Goal: Task Accomplishment & Management: Use online tool/utility

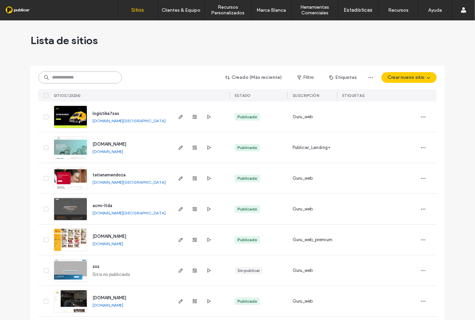
click at [86, 80] on input at bounding box center [80, 78] width 84 height 12
paste input "**********"
type input "**********"
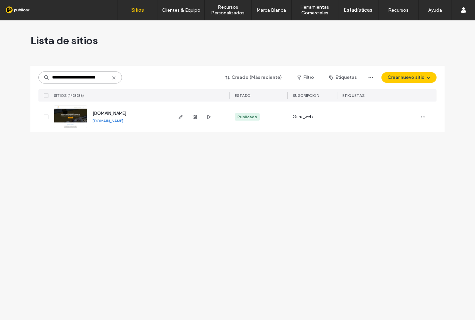
scroll to position [0, 0]
click at [196, 116] on use "button" at bounding box center [195, 117] width 4 height 4
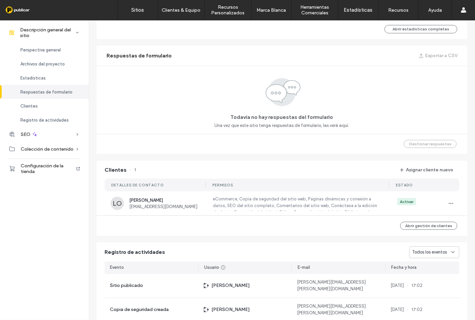
scroll to position [544, 0]
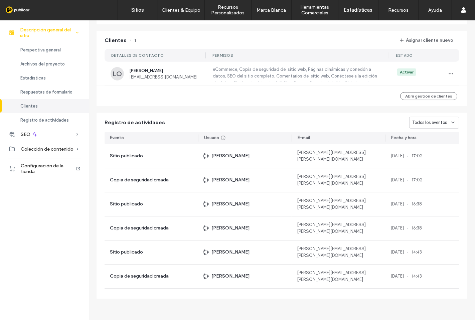
click at [49, 31] on span "Descripción general del sitio" at bounding box center [47, 32] width 55 height 11
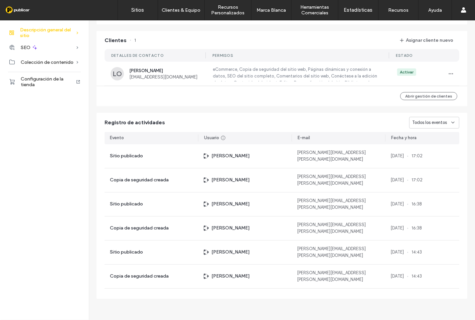
click at [51, 29] on span "Descripción general del sitio" at bounding box center [47, 32] width 55 height 11
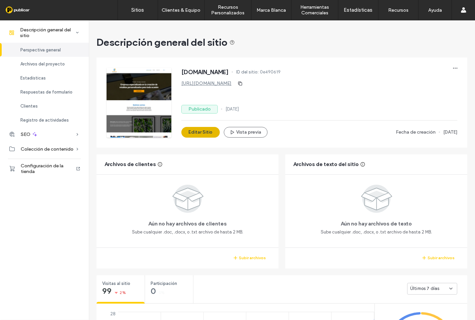
click at [195, 132] on button "Editar Sitio" at bounding box center [200, 132] width 38 height 11
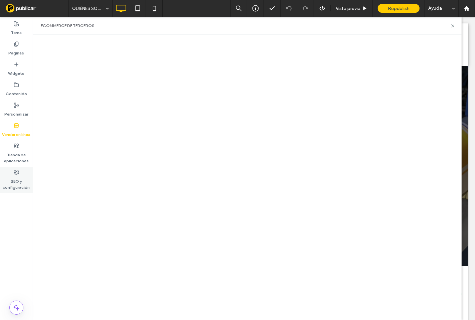
click at [15, 185] on label "SEO y configuración" at bounding box center [16, 182] width 33 height 15
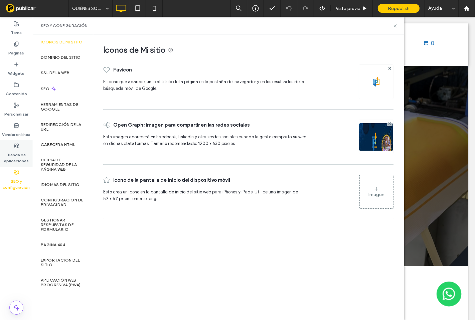
click at [18, 154] on label "Tienda de aplicaciones" at bounding box center [16, 156] width 33 height 15
click at [10, 152] on label "Tienda de aplicaciones" at bounding box center [16, 156] width 33 height 15
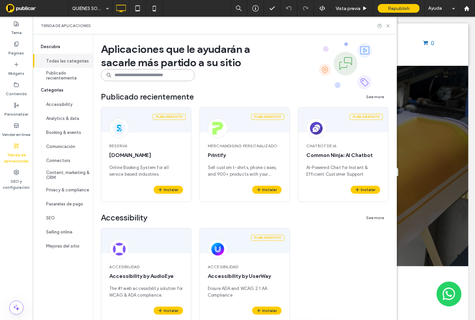
click at [136, 77] on input at bounding box center [148, 75] width 94 height 12
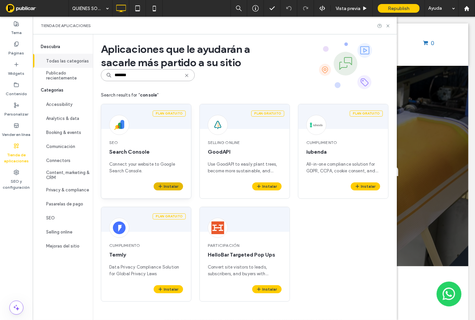
type input "*******"
click at [170, 188] on button "Instalar" at bounding box center [168, 186] width 29 height 8
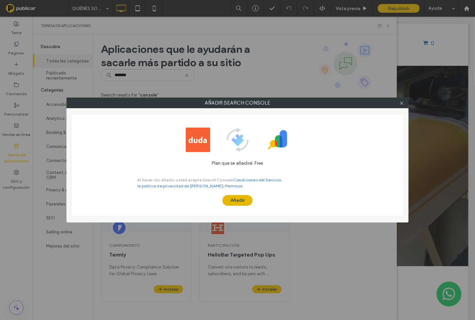
click at [245, 196] on button "Añadir" at bounding box center [238, 200] width 30 height 11
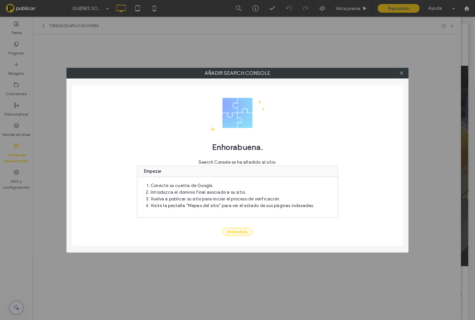
click at [238, 233] on button "Entendido" at bounding box center [238, 232] width 30 height 8
